Goal: Complete application form

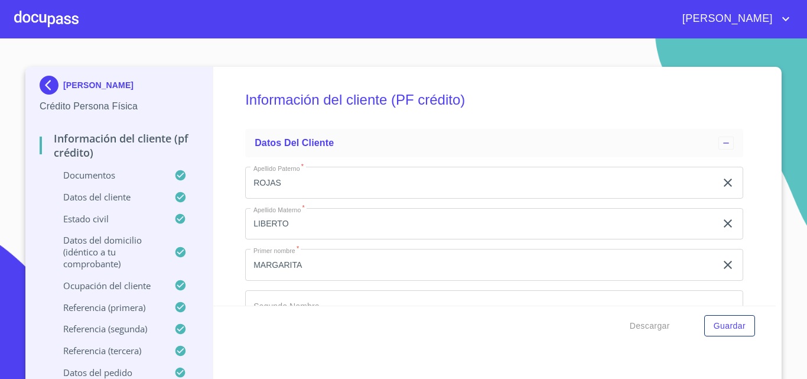
click at [45, 82] on img at bounding box center [52, 85] width 24 height 19
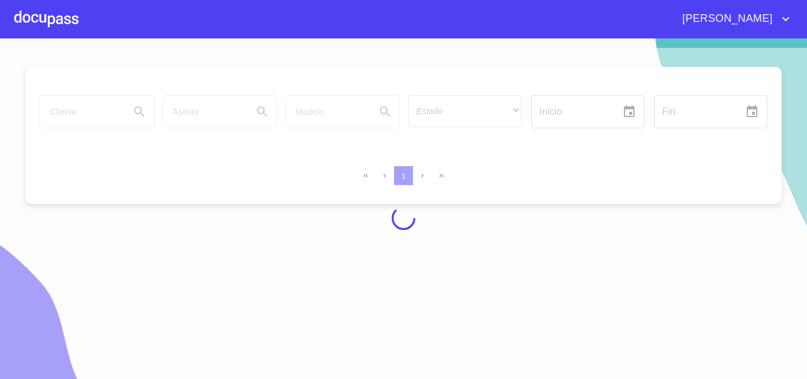
click at [38, 26] on div at bounding box center [46, 19] width 64 height 38
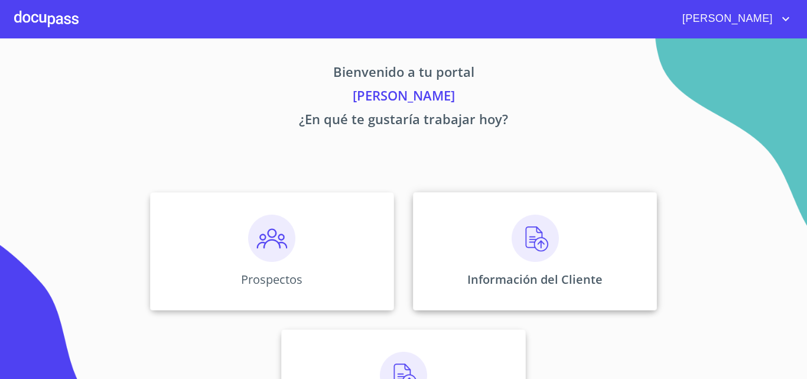
click at [545, 258] on img at bounding box center [535, 238] width 47 height 47
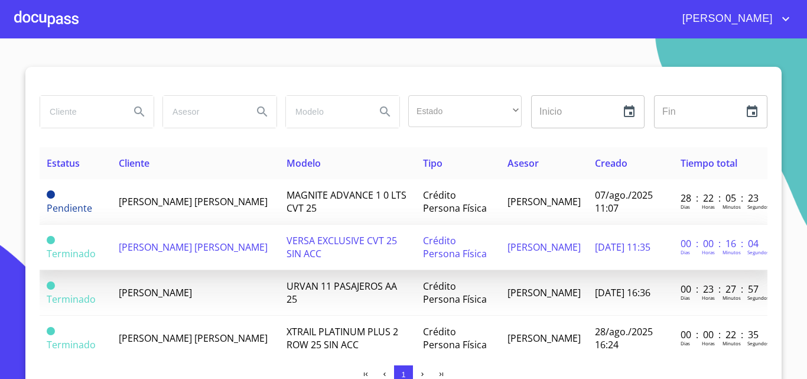
click at [183, 241] on span "[PERSON_NAME] [PERSON_NAME]" at bounding box center [193, 247] width 149 height 13
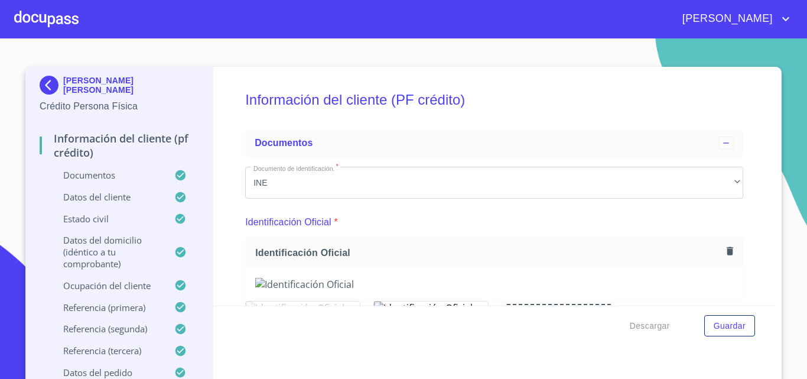
click at [98, 170] on p "Documentos" at bounding box center [107, 175] width 135 height 12
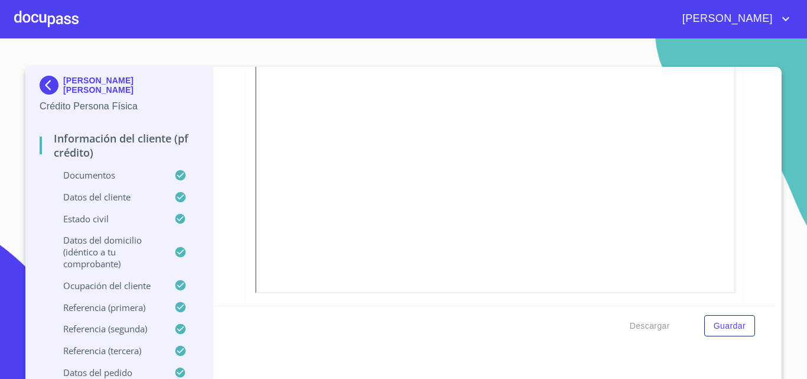
click at [92, 192] on p "Datos del cliente" at bounding box center [107, 197] width 135 height 12
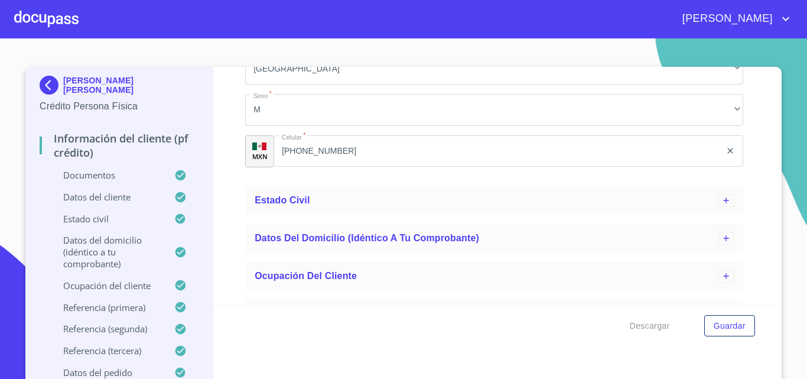
scroll to position [591, 0]
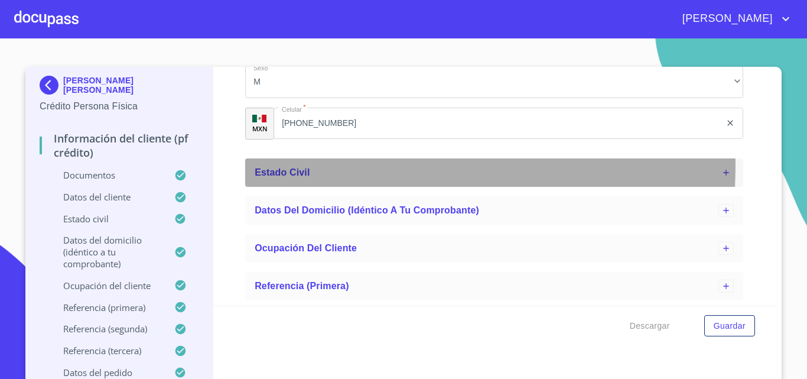
click at [288, 165] on div "Estado Civil" at bounding box center [487, 172] width 464 height 14
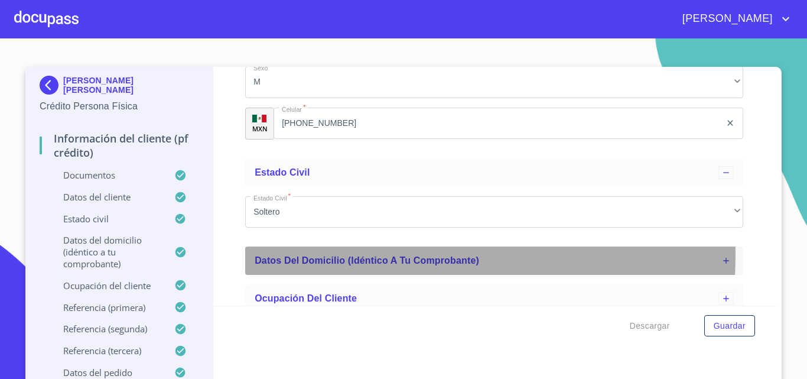
click at [338, 256] on span "Datos del domicilio (idéntico a tu comprobante)" at bounding box center [367, 260] width 225 height 10
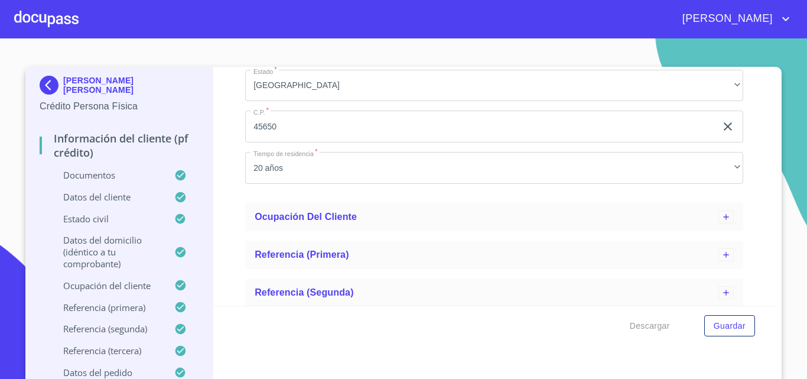
scroll to position [1182, 0]
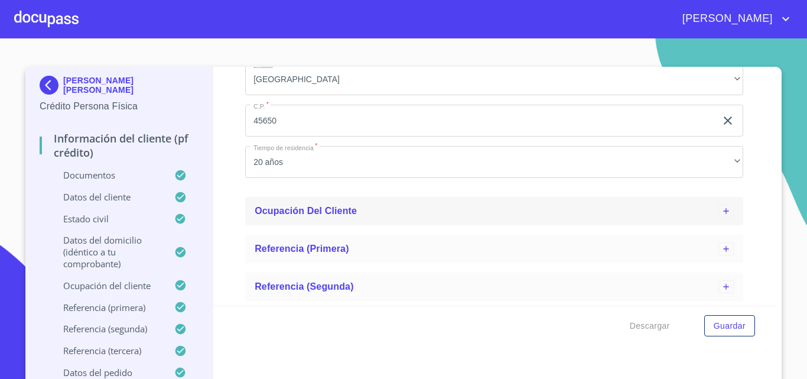
click at [329, 209] on span "Ocupación del Cliente" at bounding box center [306, 211] width 102 height 10
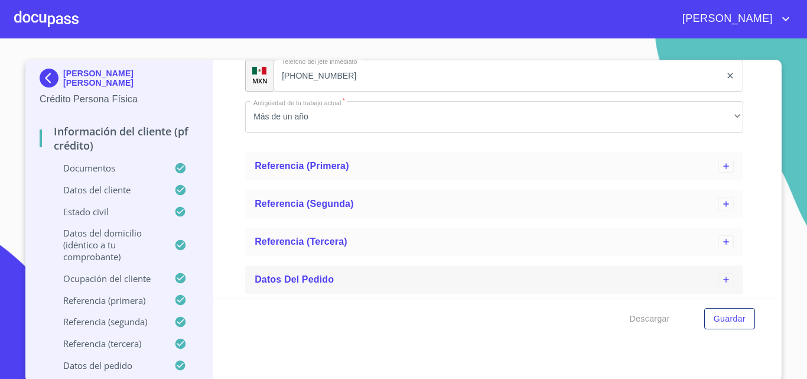
scroll to position [10, 0]
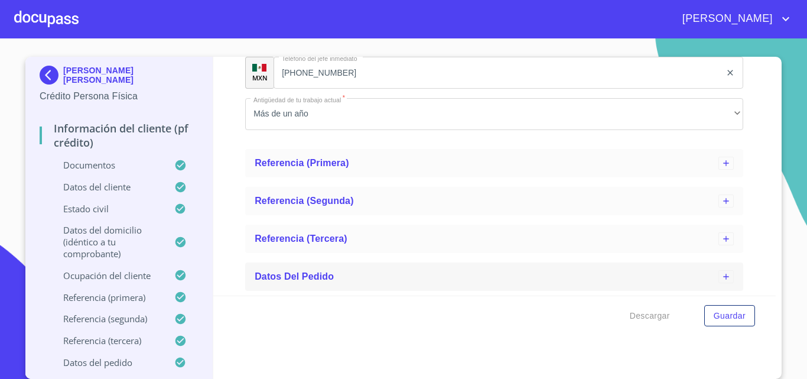
click at [326, 270] on div "Datos del pedido" at bounding box center [487, 276] width 464 height 14
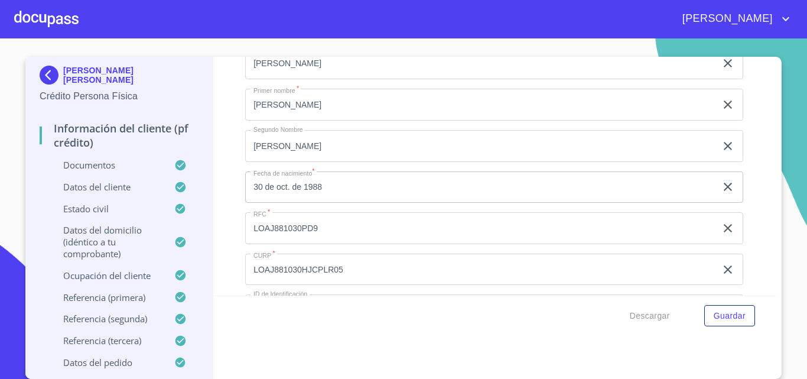
scroll to position [0, 0]
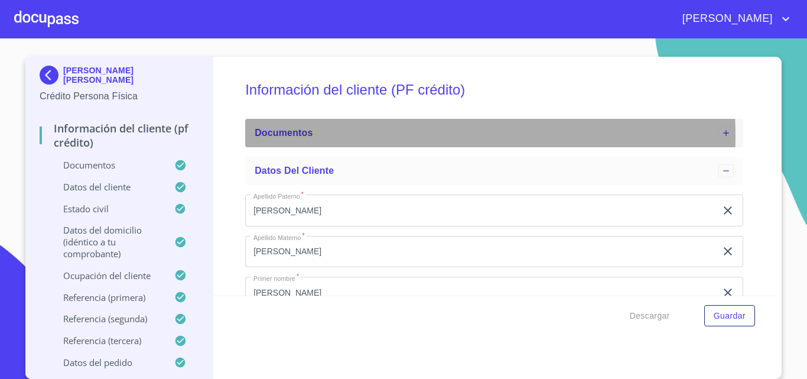
click at [326, 137] on div "Documentos" at bounding box center [487, 133] width 464 height 14
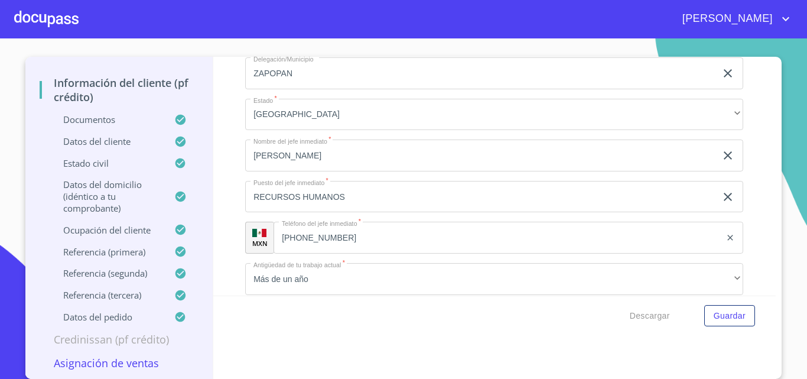
scroll to position [12, 0]
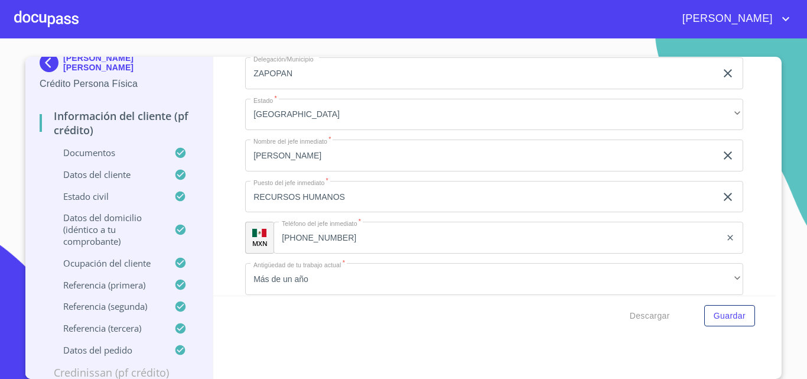
drag, startPoint x: 209, startPoint y: 104, endPoint x: 204, endPoint y: 88, distance: 16.6
click at [204, 96] on div "[PERSON_NAME] [PERSON_NAME] Crédito Persona Física Información del cliente (PF …" at bounding box center [400, 218] width 750 height 322
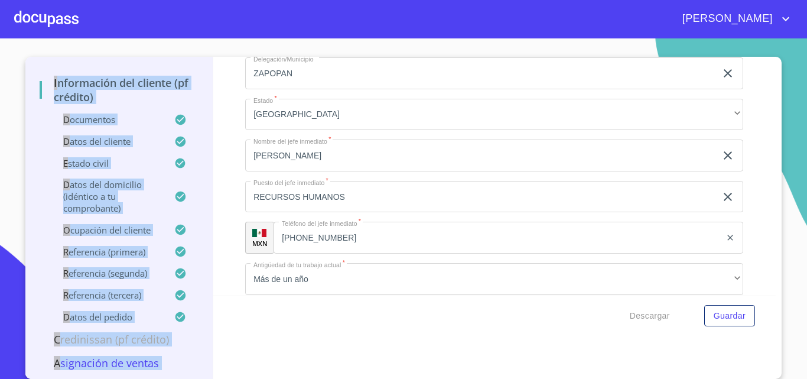
scroll to position [0, 0]
